Goal: Task Accomplishment & Management: Use online tool/utility

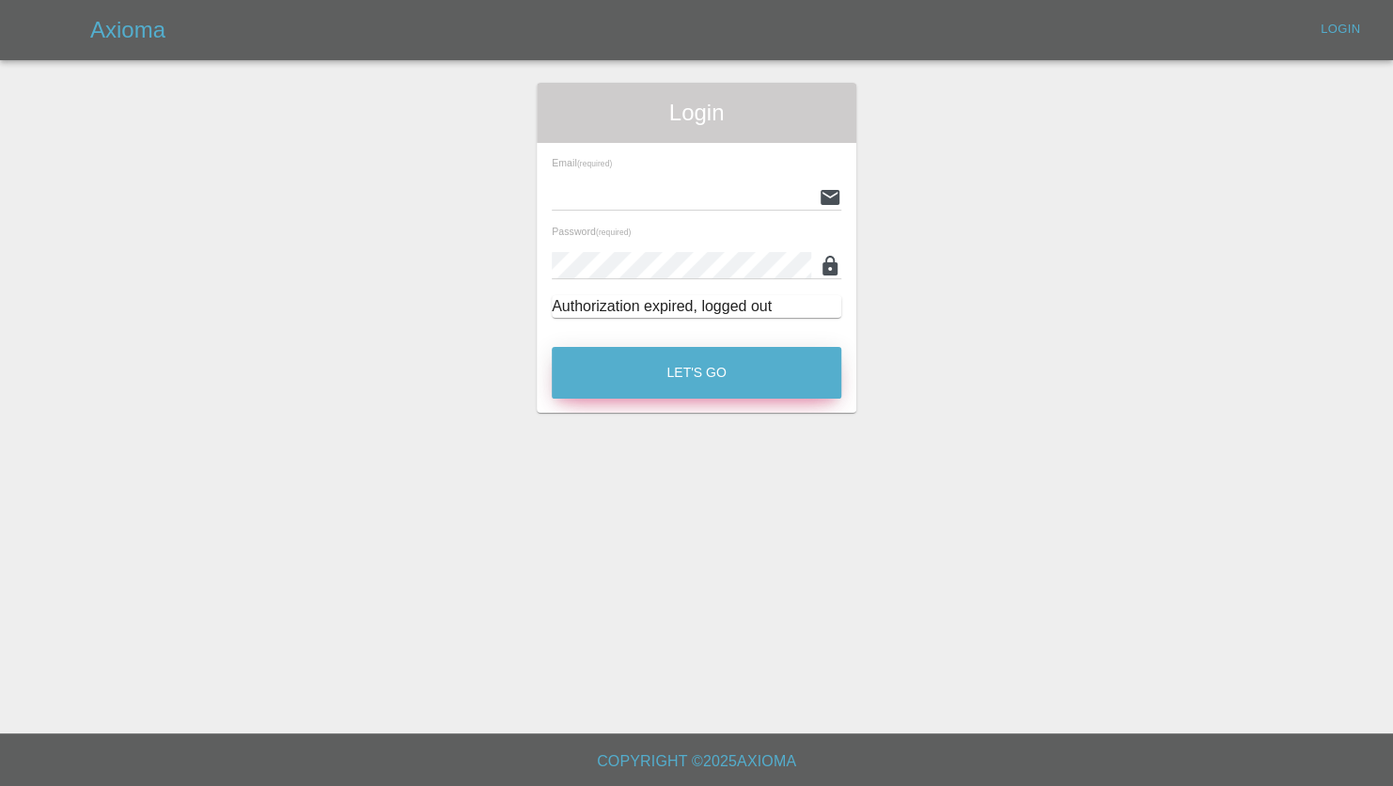
type input "[PERSON_NAME][EMAIL_ADDRESS][PERSON_NAME][DOMAIN_NAME]"
click at [670, 384] on button "Let's Go" at bounding box center [697, 373] width 290 height 52
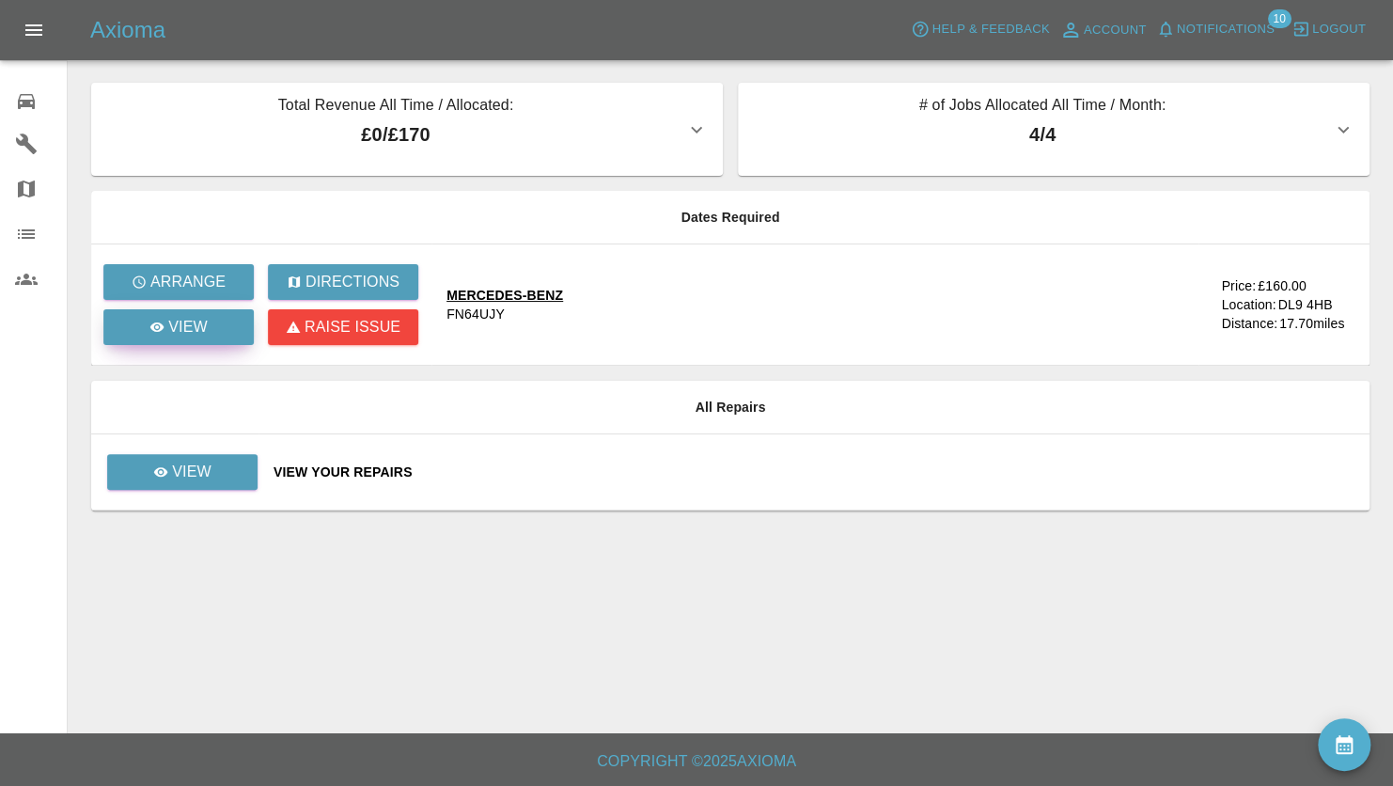
click at [162, 323] on icon at bounding box center [157, 326] width 14 height 9
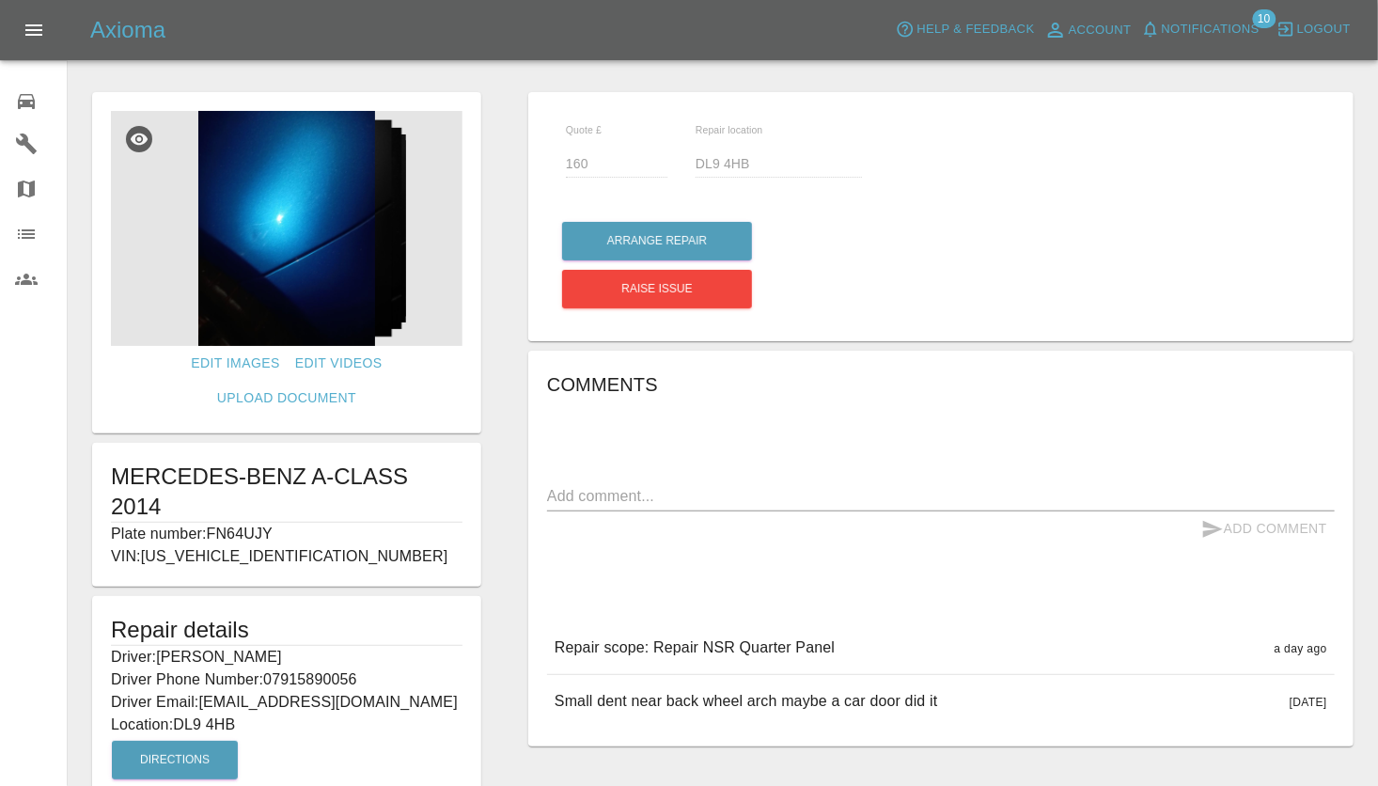
click at [355, 278] on img at bounding box center [287, 228] width 352 height 235
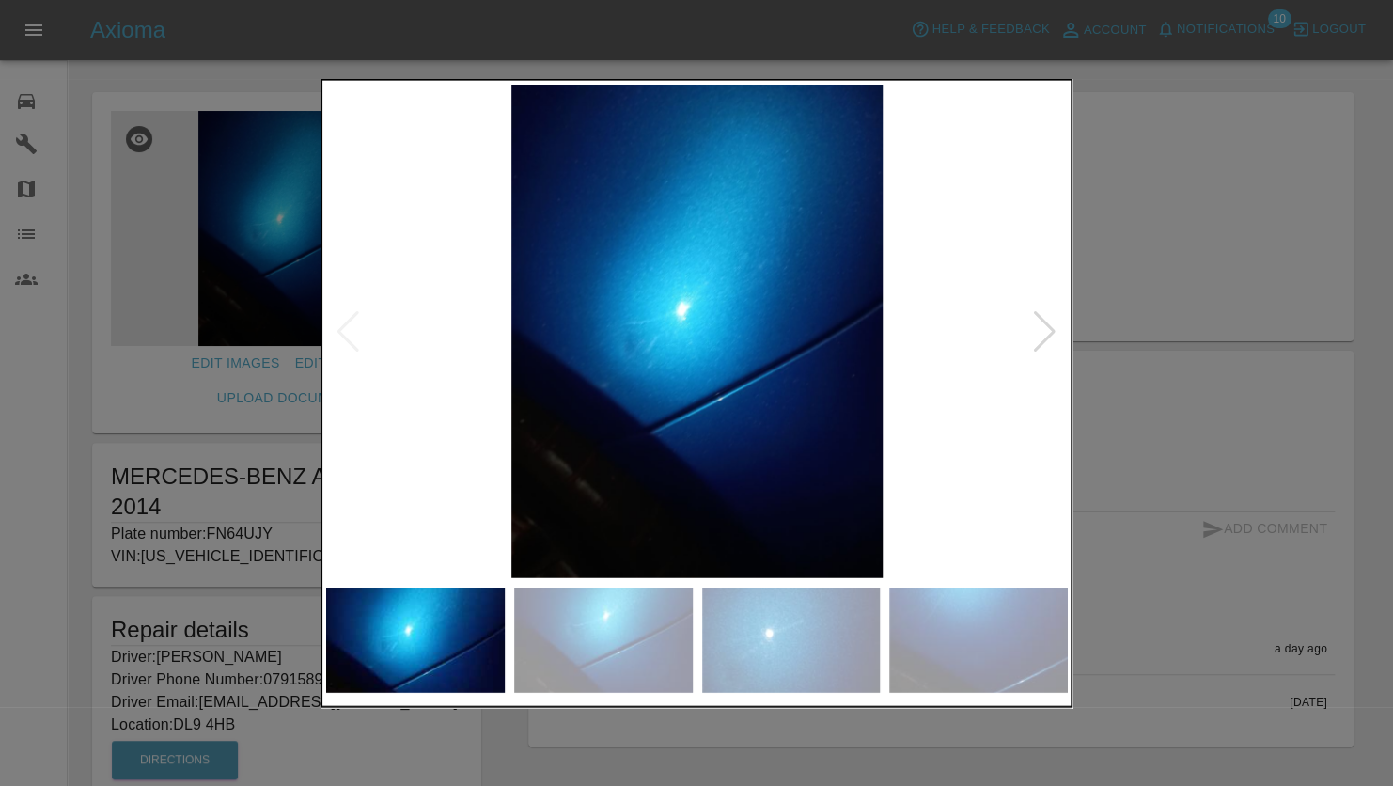
click at [1057, 331] on div at bounding box center [1044, 330] width 25 height 41
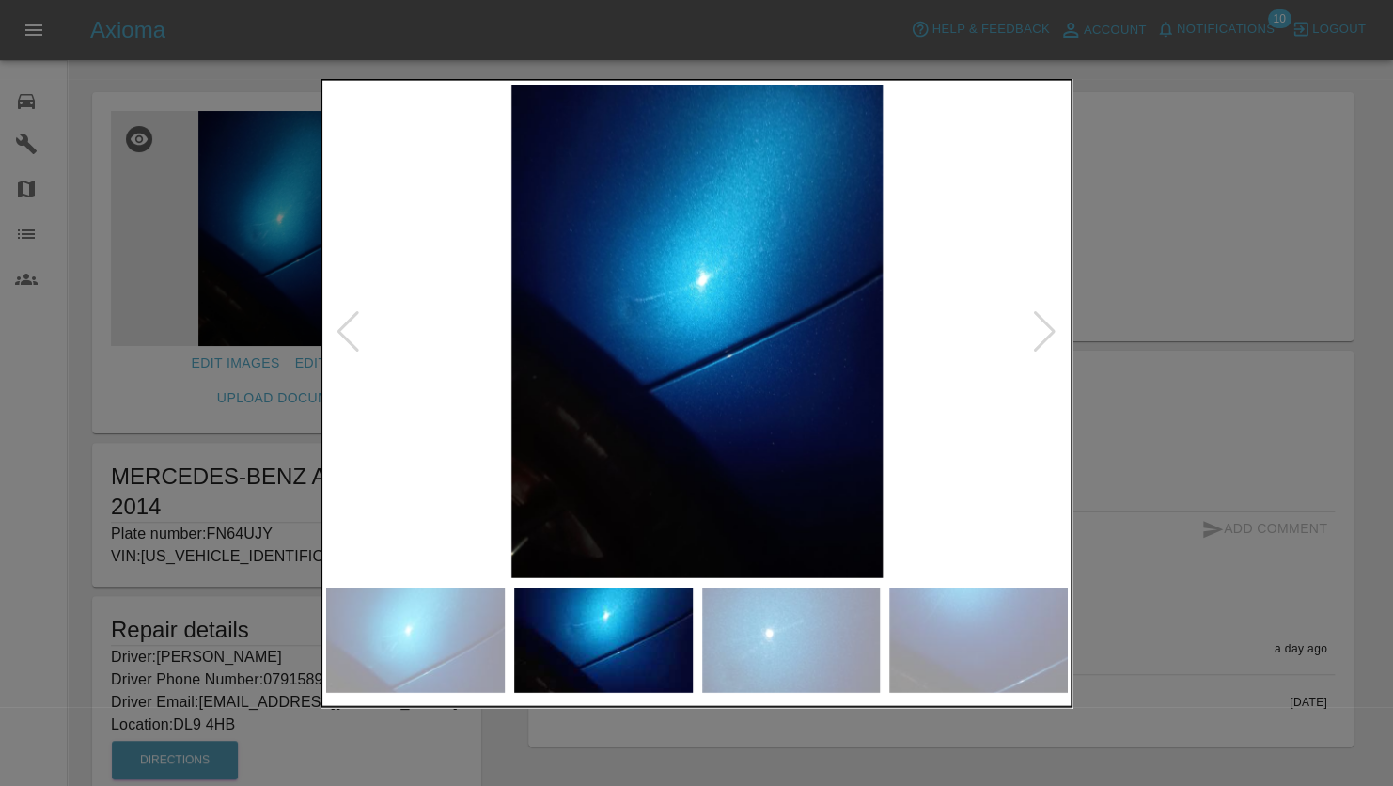
click at [1045, 331] on div at bounding box center [1044, 330] width 25 height 41
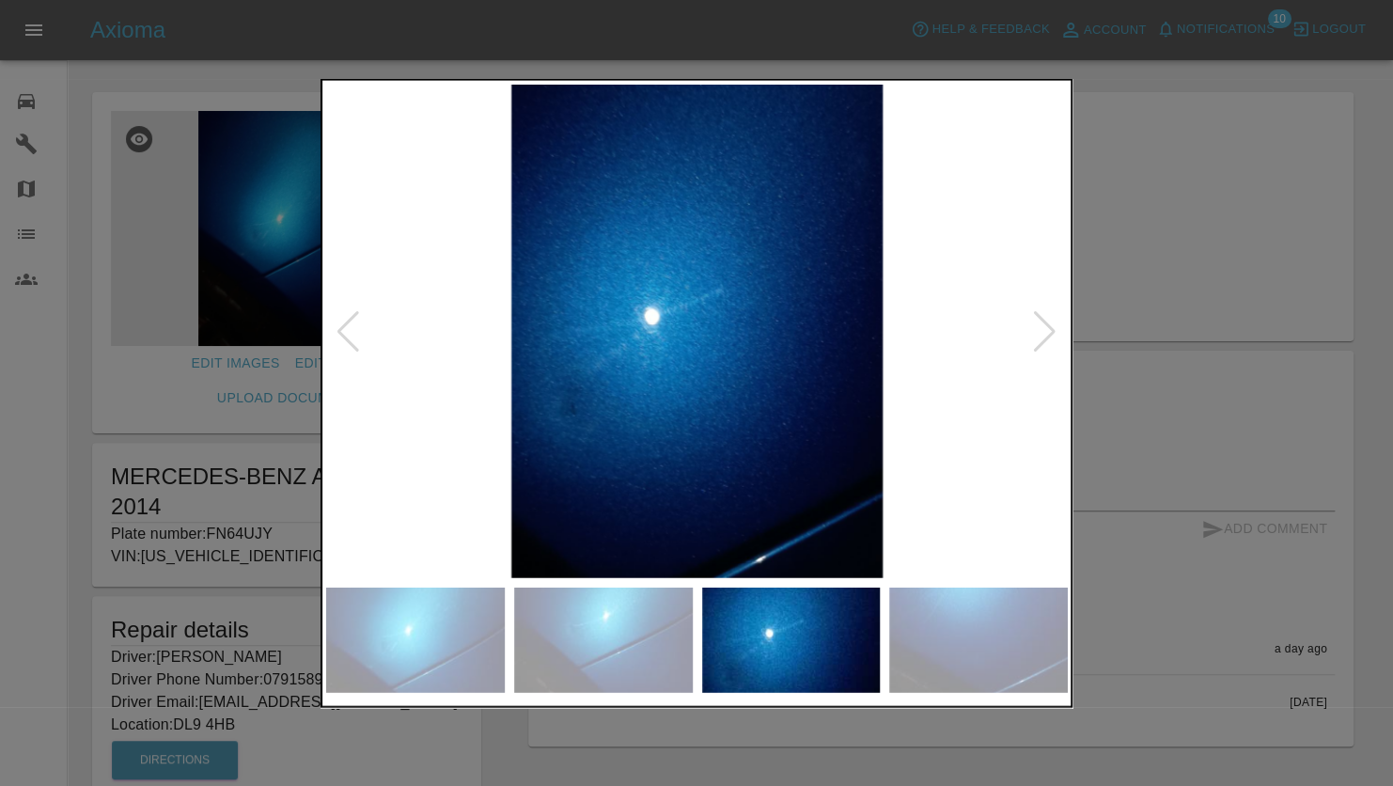
click at [1045, 331] on div at bounding box center [1044, 330] width 25 height 41
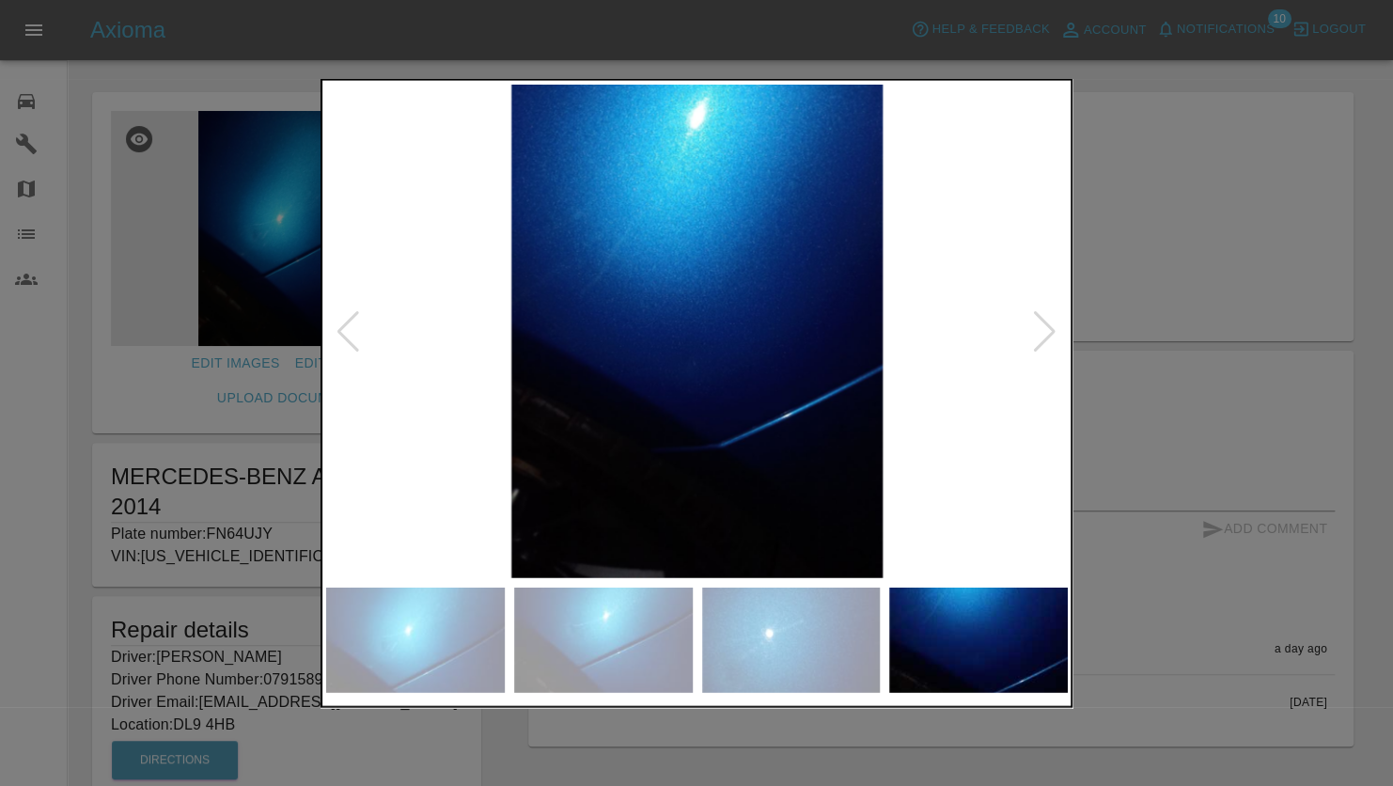
click at [1045, 331] on div at bounding box center [1044, 330] width 25 height 41
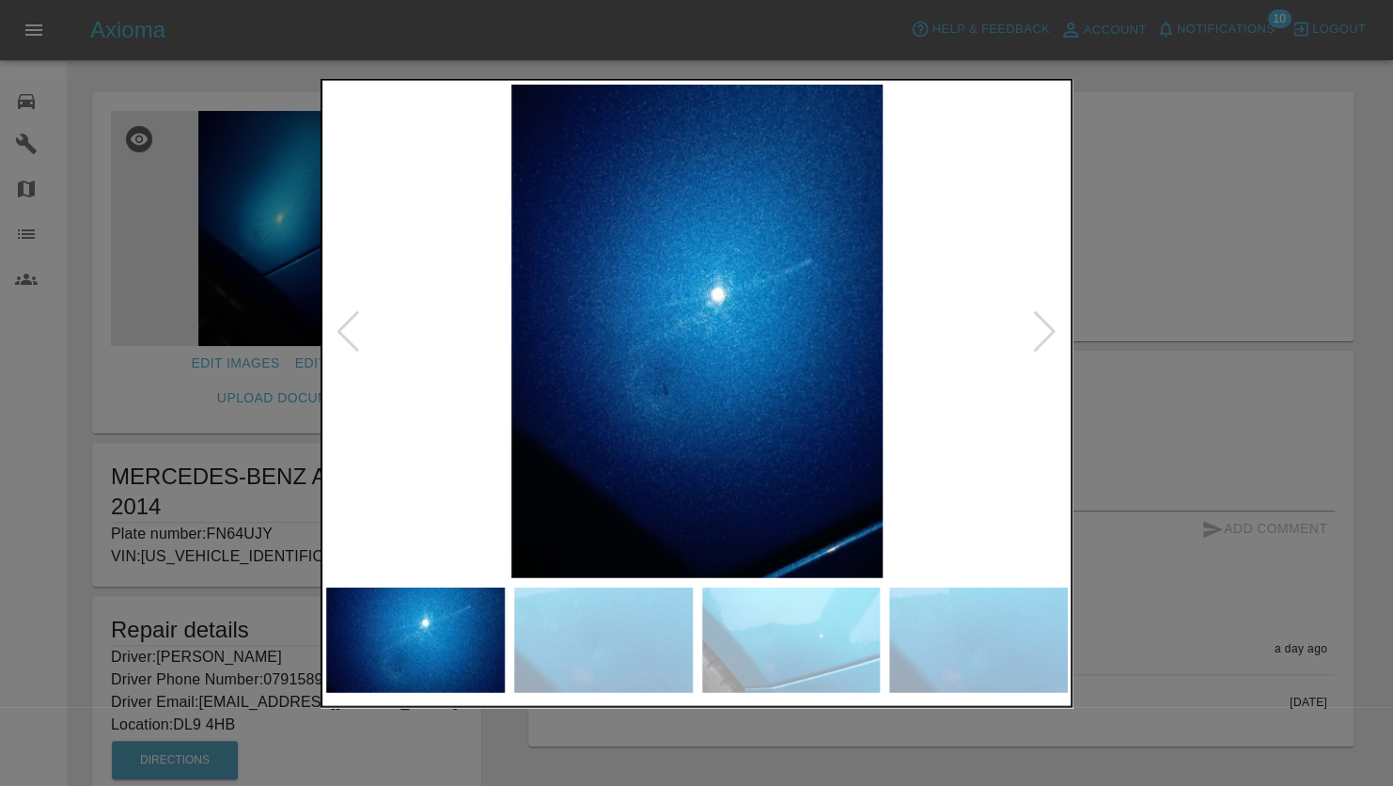
click at [1107, 290] on div at bounding box center [696, 393] width 1393 height 786
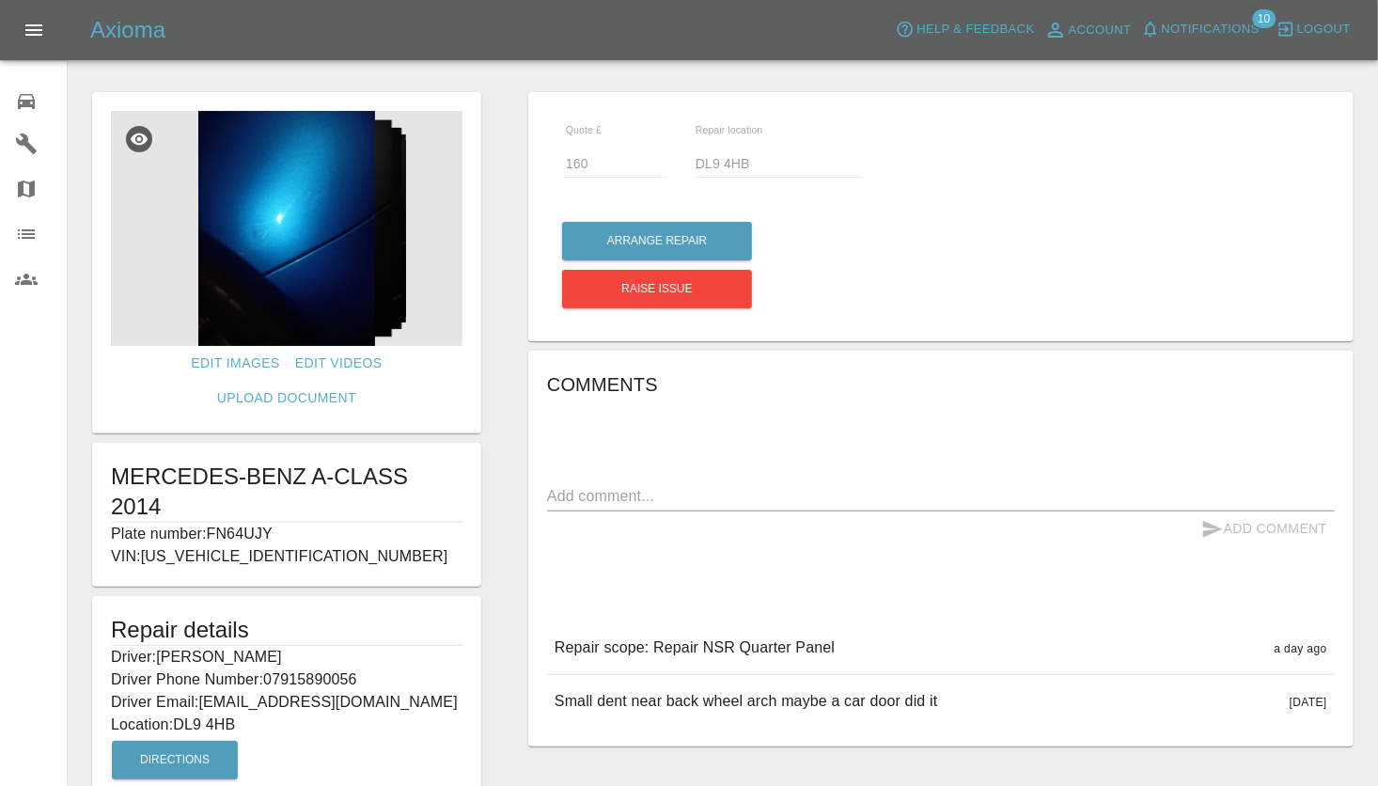
click at [958, 83] on div "Quote £ 160 Repair location DL9 4HB Arrange Repair Raise issue Comments x Add C…" at bounding box center [941, 486] width 872 height 807
click at [962, 71] on div at bounding box center [723, 53] width 1280 height 60
click at [299, 259] on img at bounding box center [287, 228] width 352 height 235
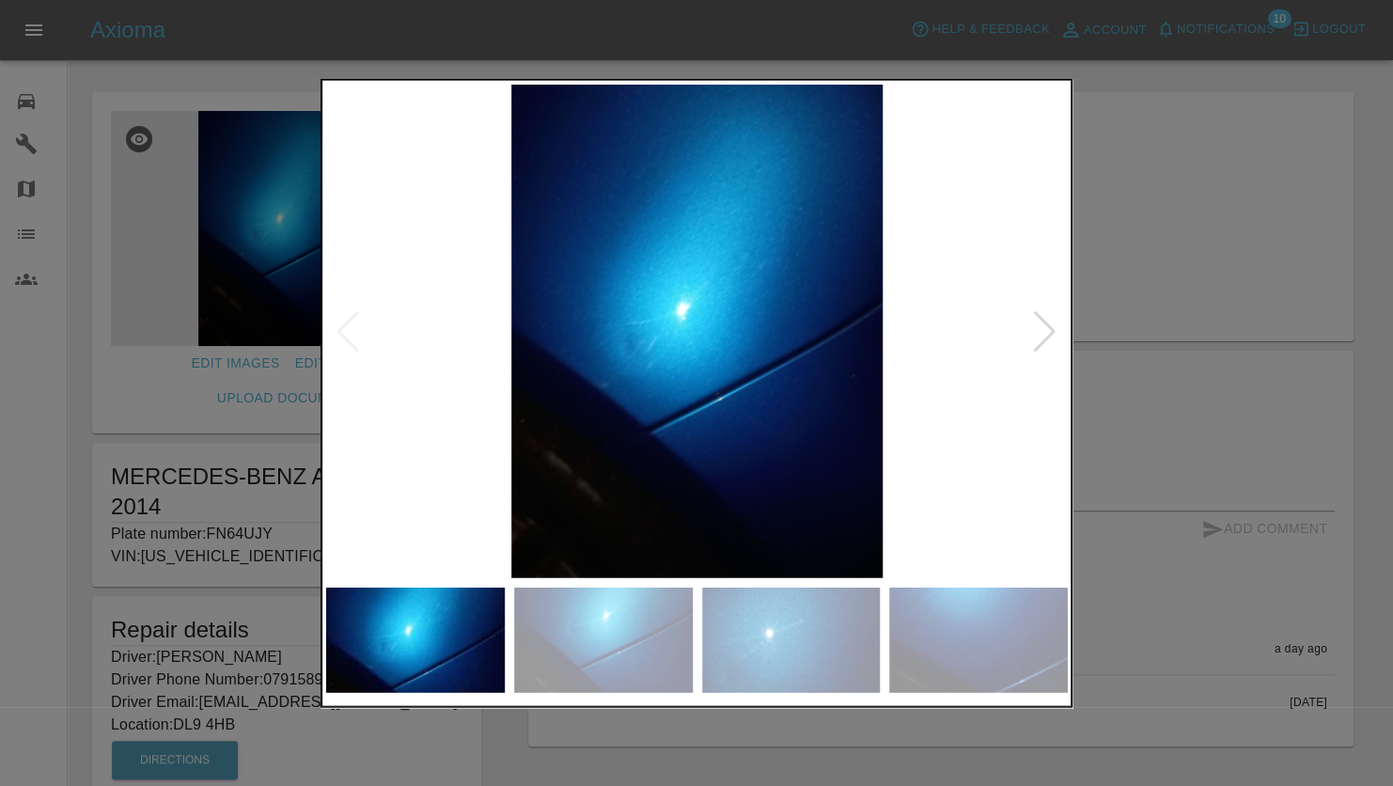
click at [1038, 332] on div at bounding box center [1044, 330] width 25 height 41
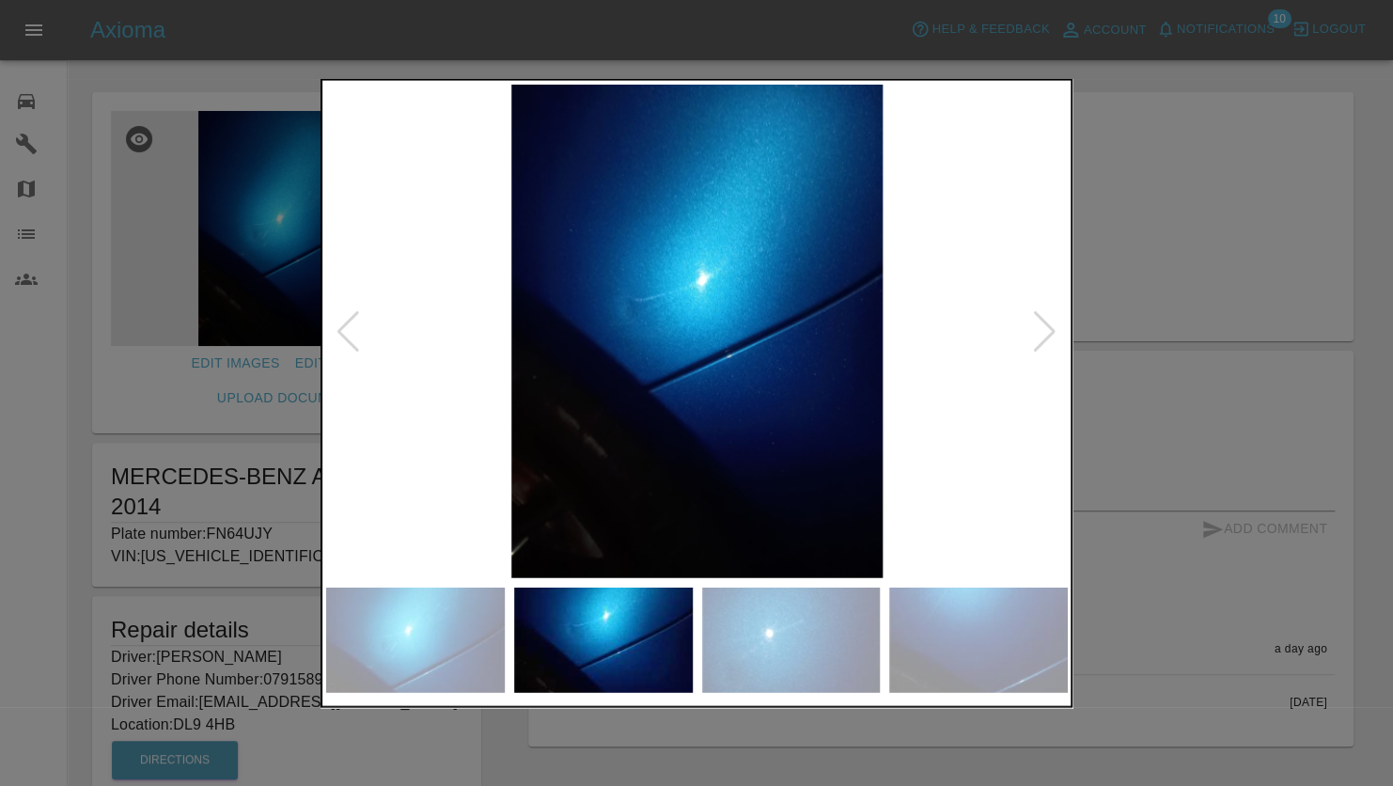
click at [1042, 328] on div at bounding box center [1044, 330] width 25 height 41
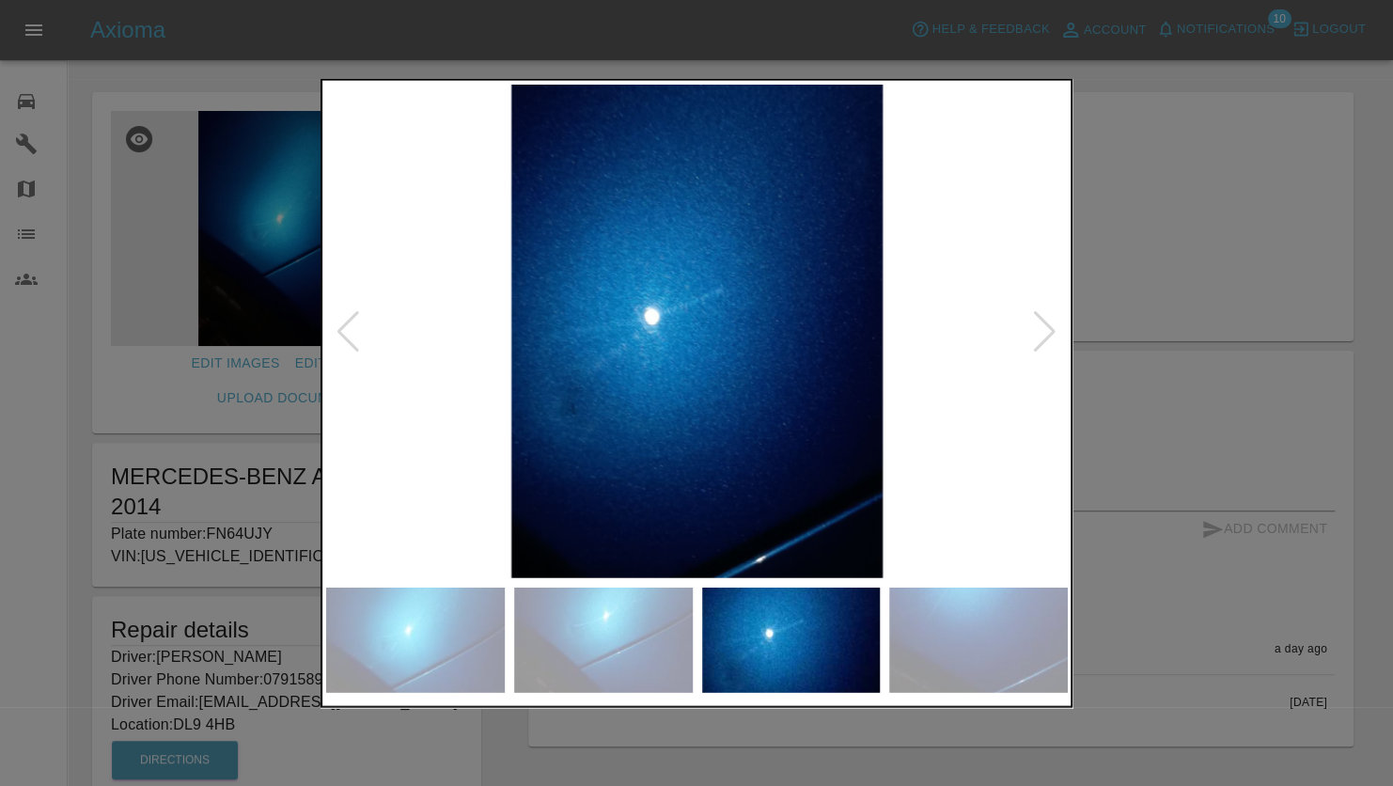
click at [1042, 328] on div at bounding box center [1044, 330] width 25 height 41
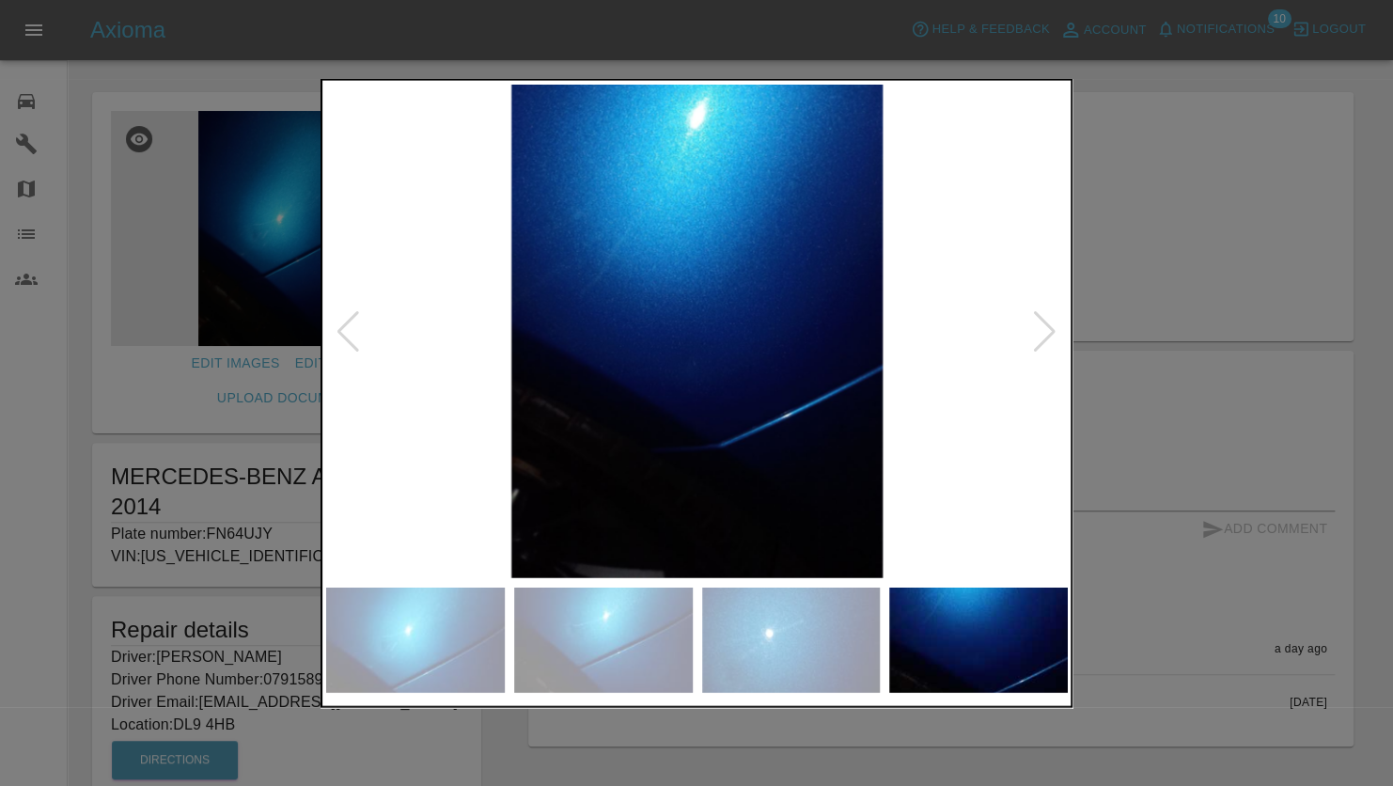
click at [1042, 328] on div at bounding box center [1044, 330] width 25 height 41
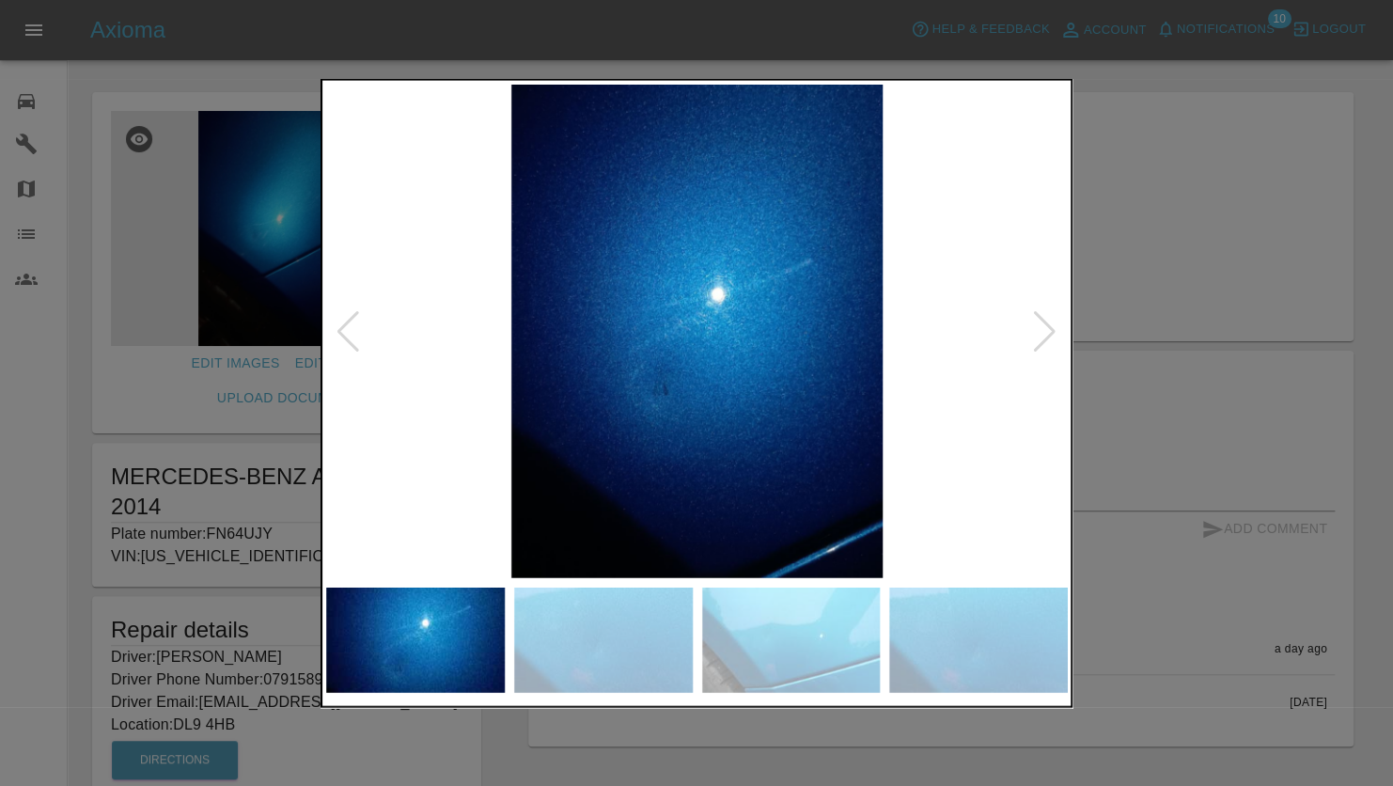
click at [1054, 328] on div at bounding box center [1044, 330] width 25 height 41
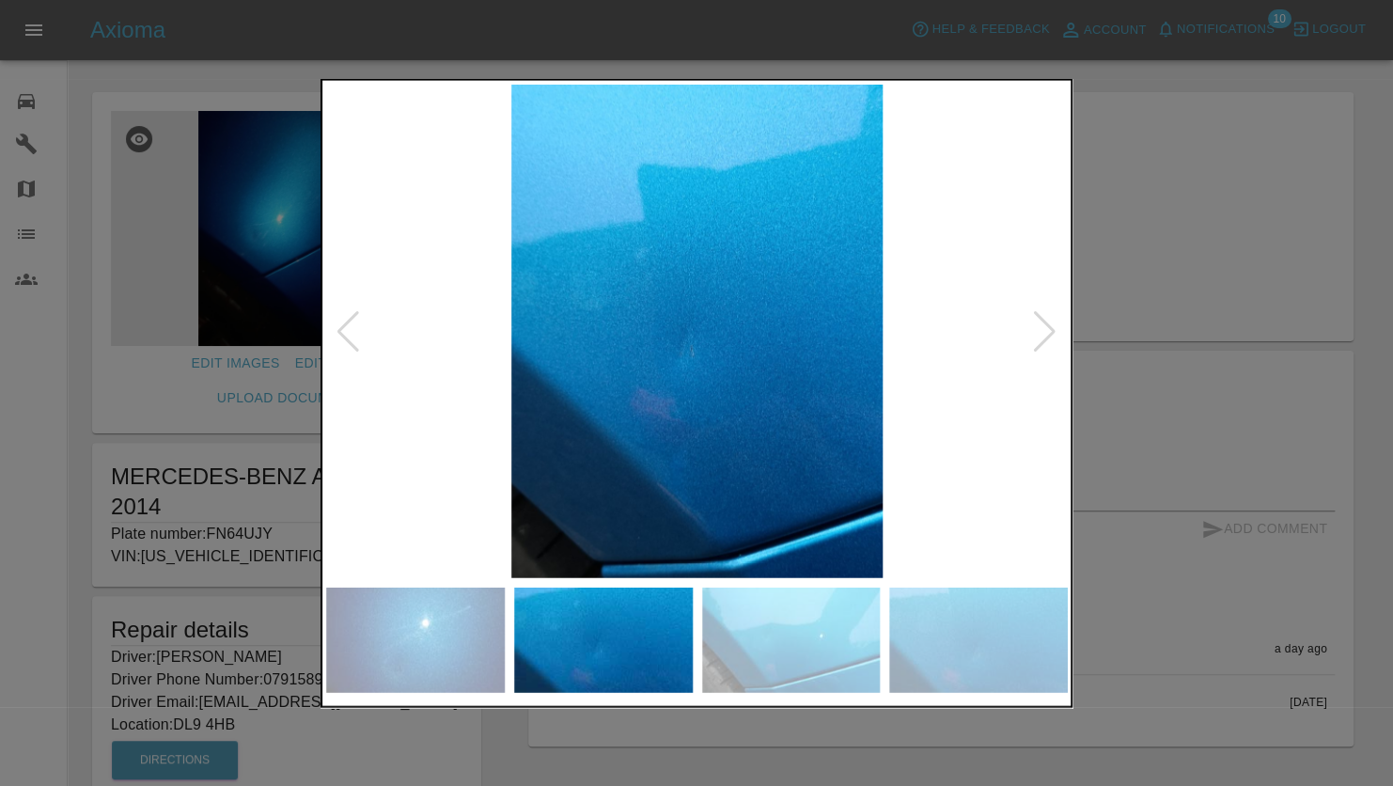
click at [1048, 327] on div at bounding box center [1044, 330] width 25 height 41
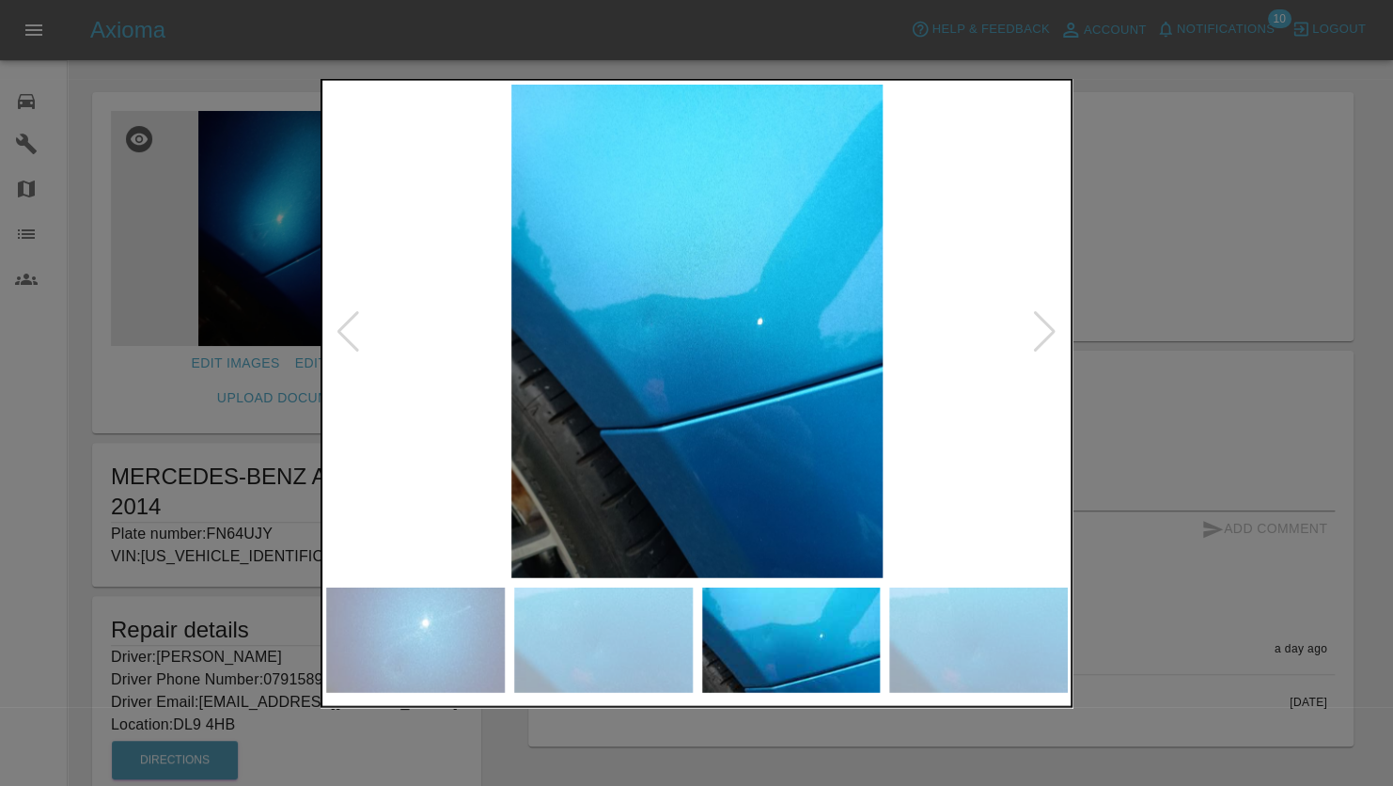
click at [1048, 327] on div at bounding box center [1044, 330] width 25 height 41
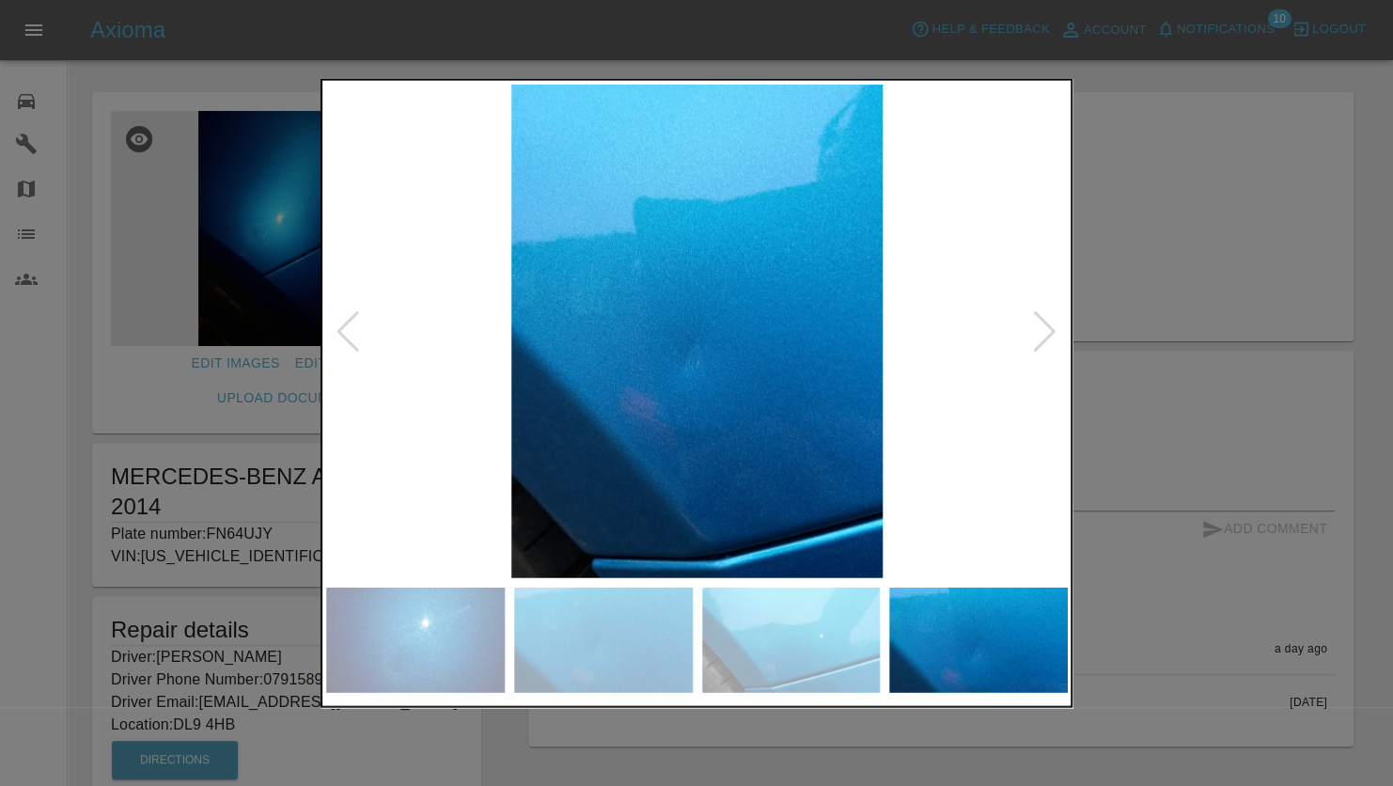
click at [1117, 266] on div at bounding box center [696, 393] width 1393 height 786
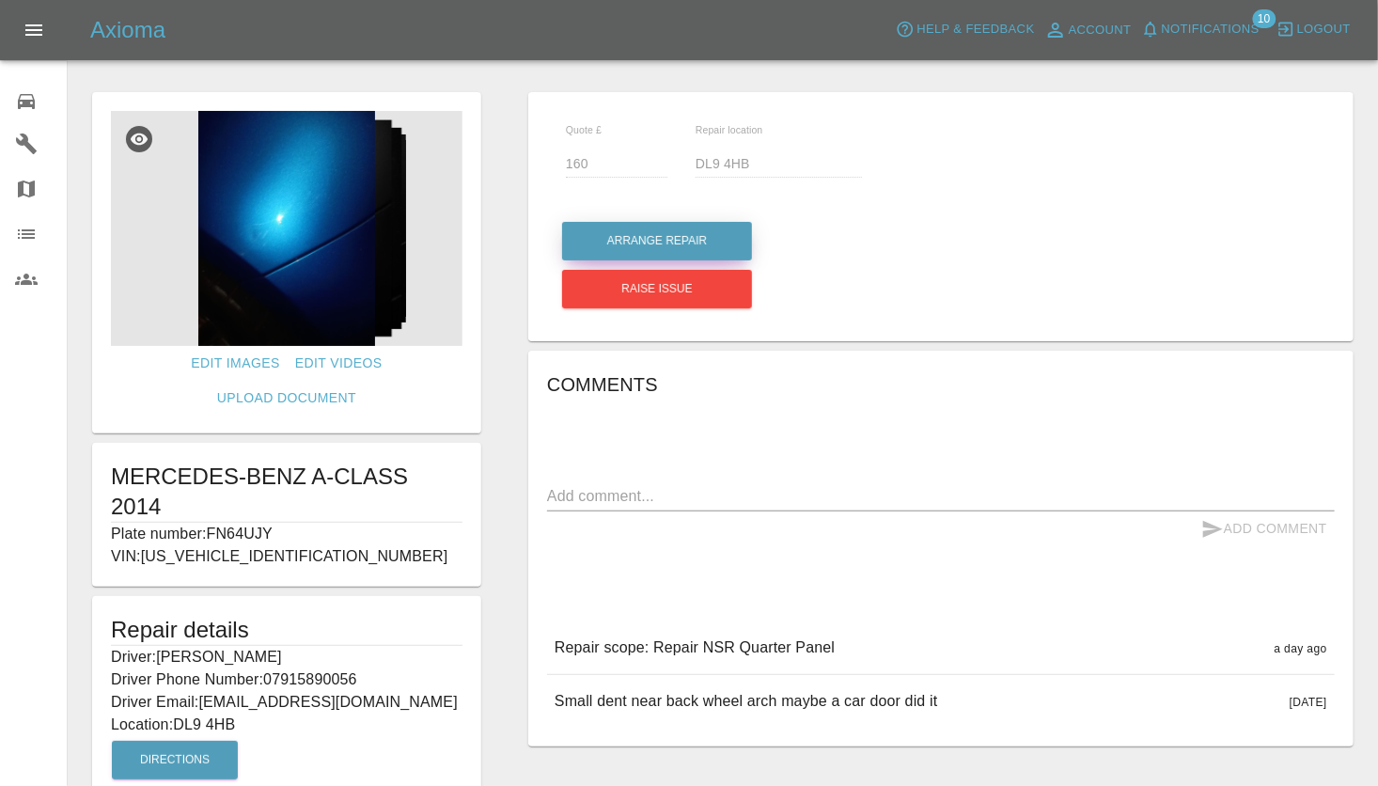
click at [656, 234] on button "Arrange Repair" at bounding box center [657, 241] width 190 height 39
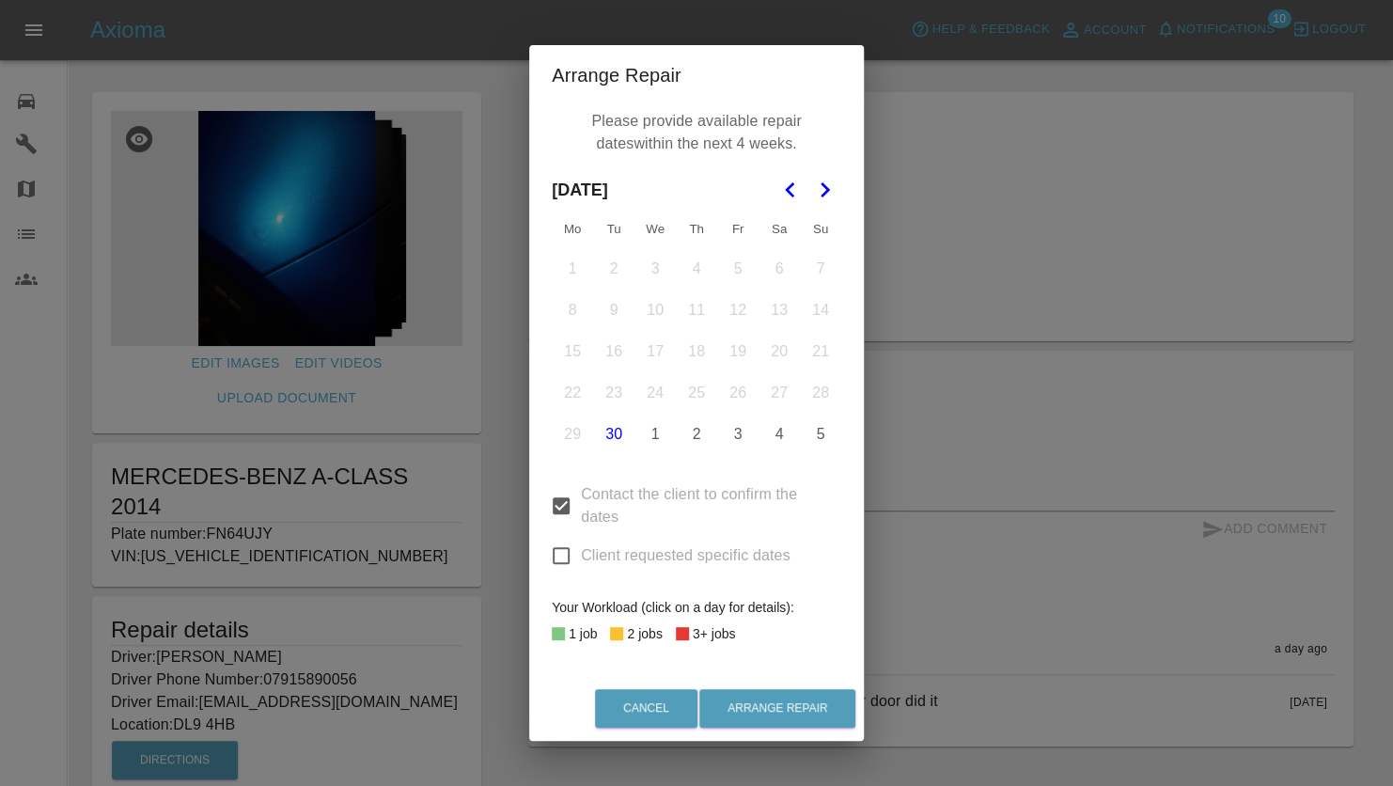
click at [828, 196] on icon "Go to the Next Month" at bounding box center [824, 190] width 23 height 23
click at [618, 350] on button "14" at bounding box center [613, 351] width 39 height 39
click at [738, 346] on button "17" at bounding box center [737, 351] width 39 height 39
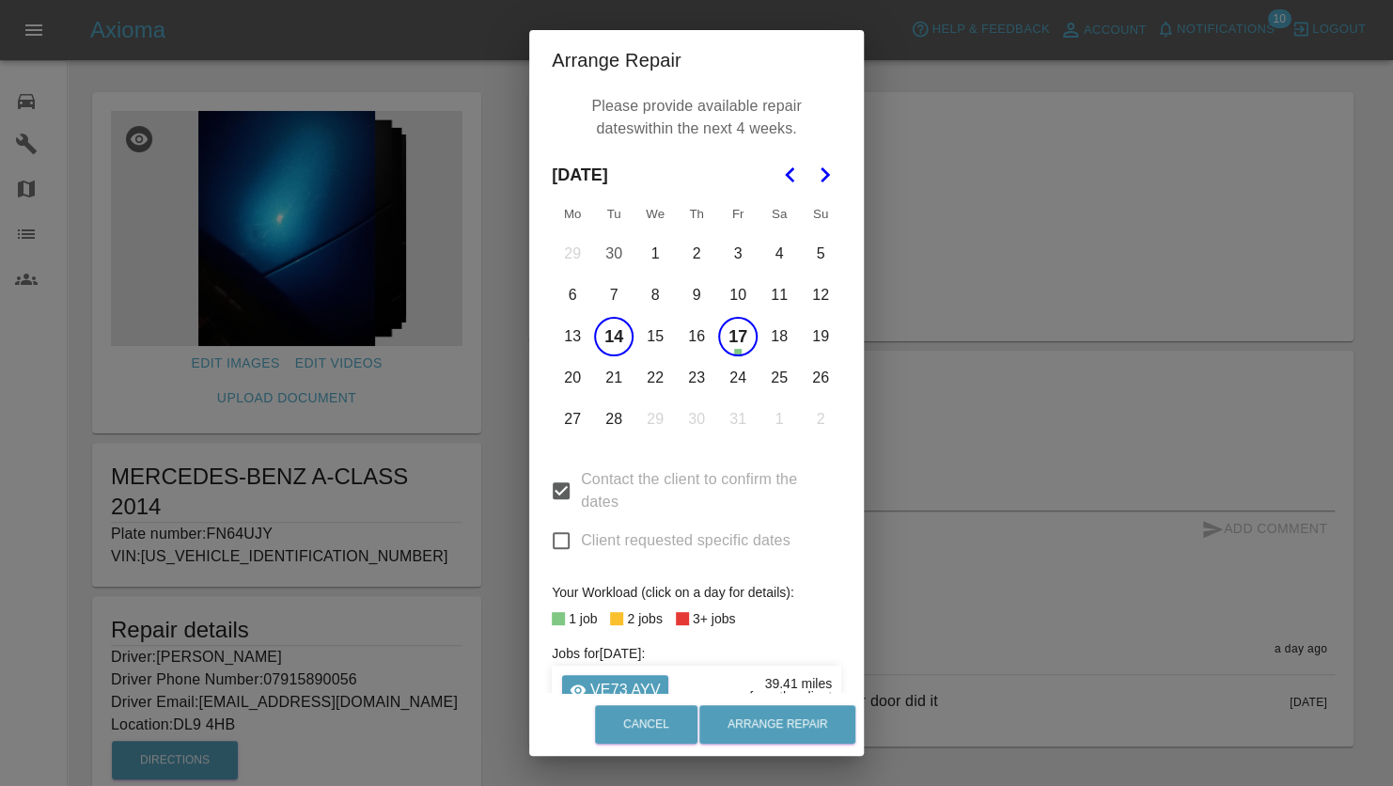
click at [563, 336] on button "13" at bounding box center [572, 336] width 39 height 39
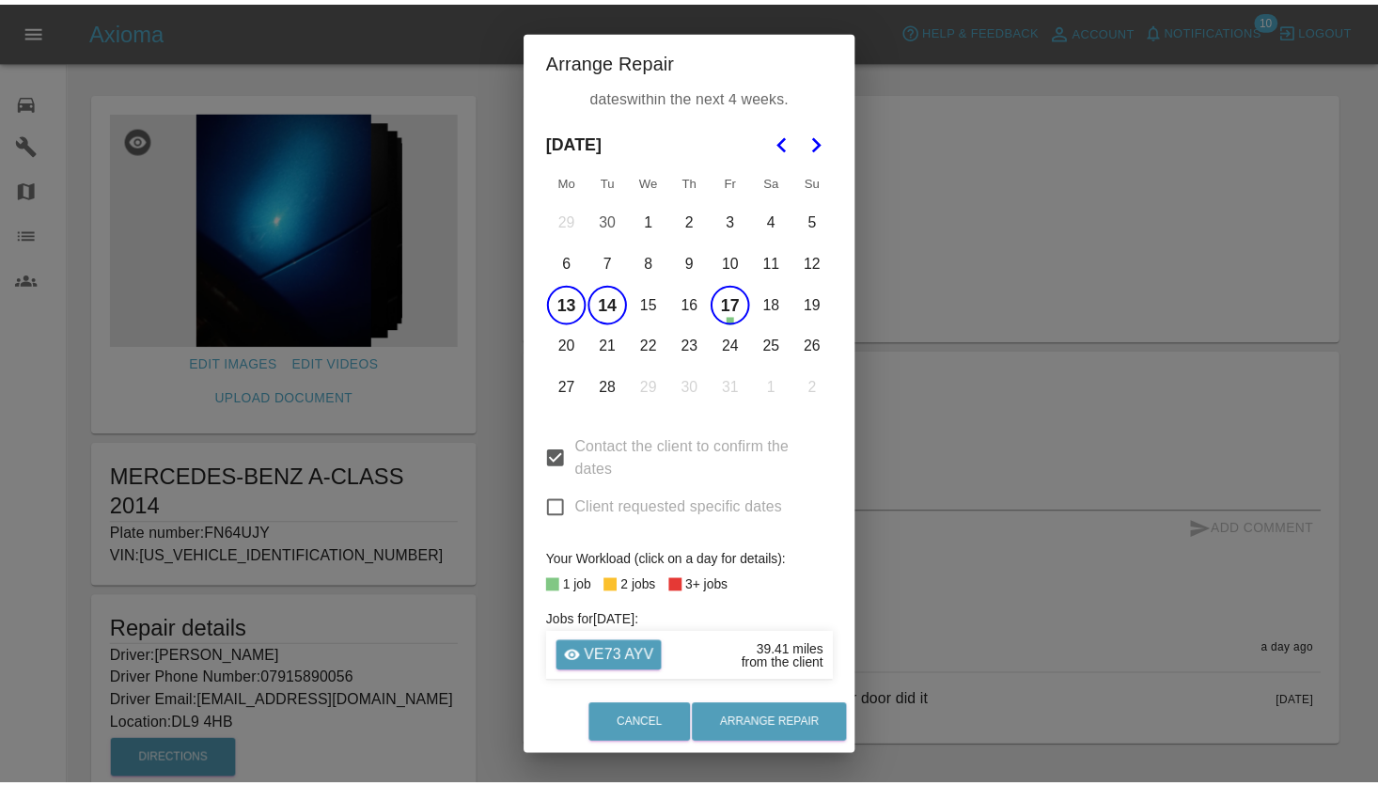
scroll to position [51, 0]
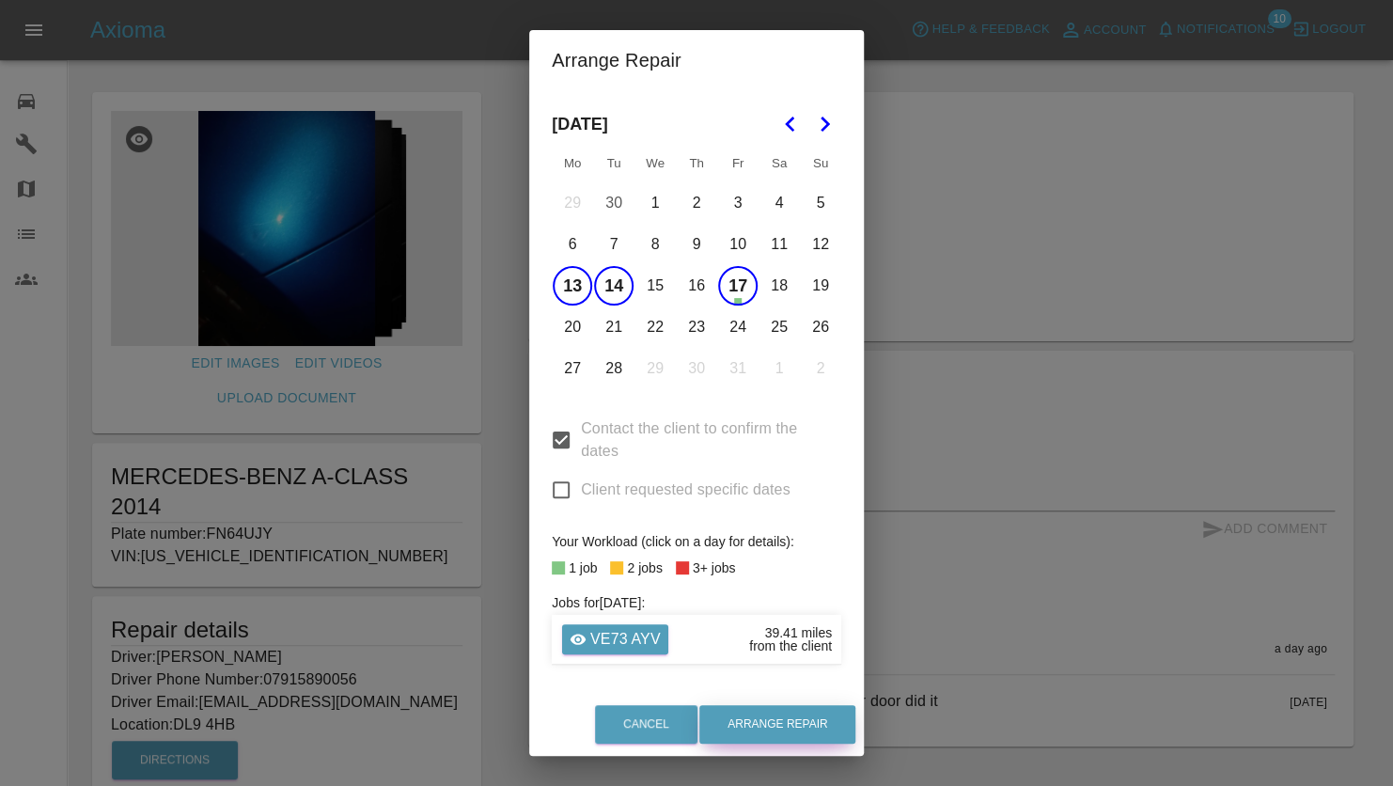
click at [797, 716] on button "Arrange Repair" at bounding box center [777, 724] width 156 height 39
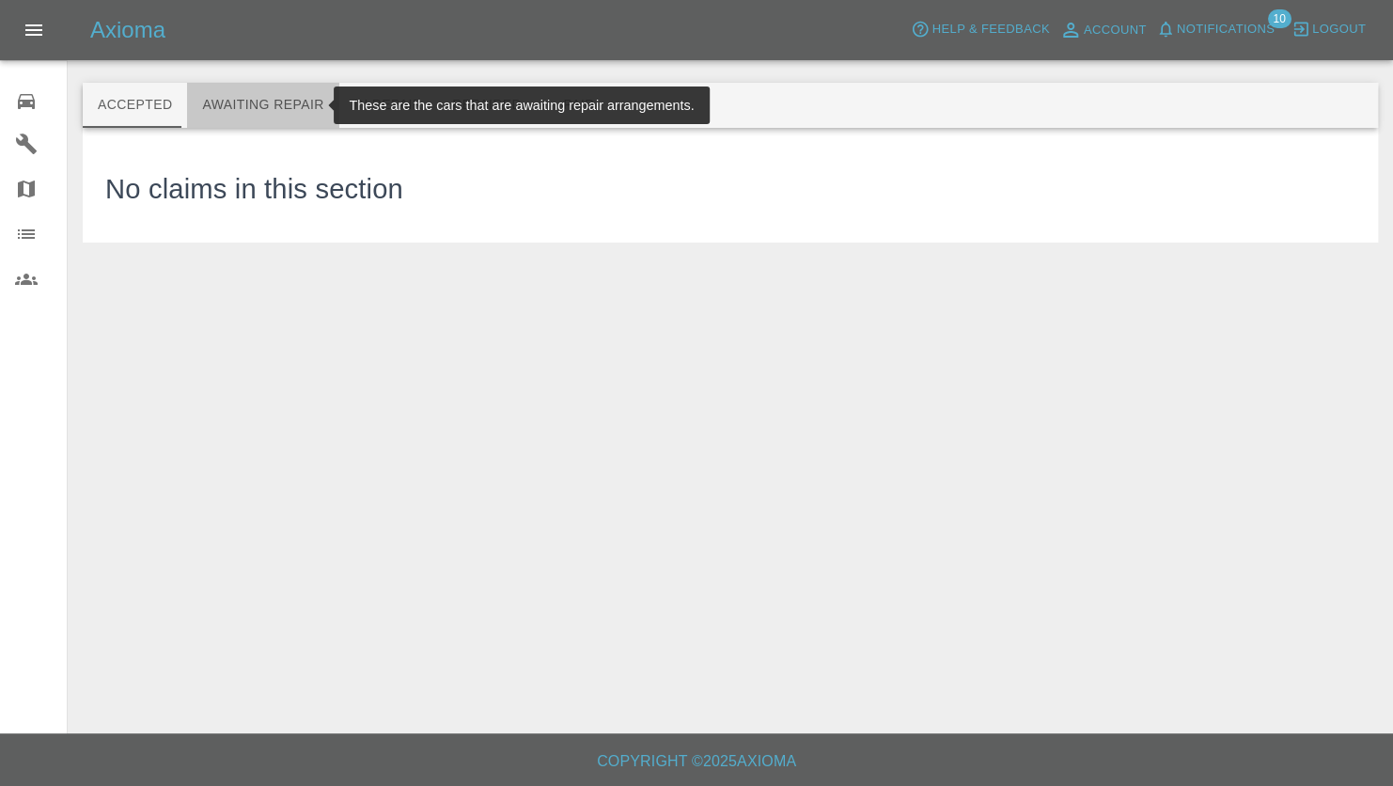
click at [276, 106] on button "Awaiting Repair" at bounding box center [262, 105] width 151 height 45
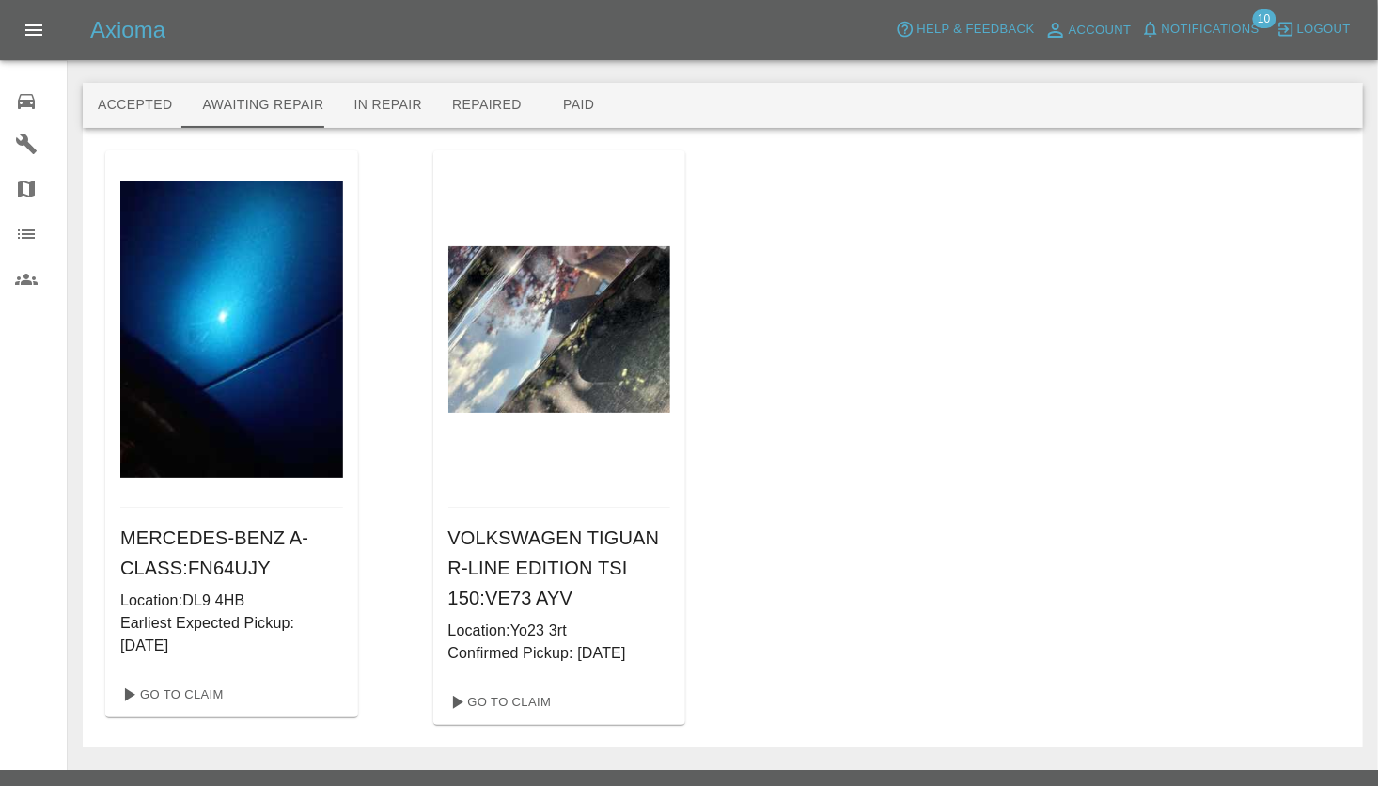
drag, startPoint x: 971, startPoint y: 553, endPoint x: 708, endPoint y: 361, distance: 325.6
click at [971, 553] on div "MERCEDES-BENZ A-CLASS : FN64UJY Location: DL9 4HB Earliest Expected Pickup: 13/…" at bounding box center [722, 437] width 1235 height 574
